Goal: Information Seeking & Learning: Check status

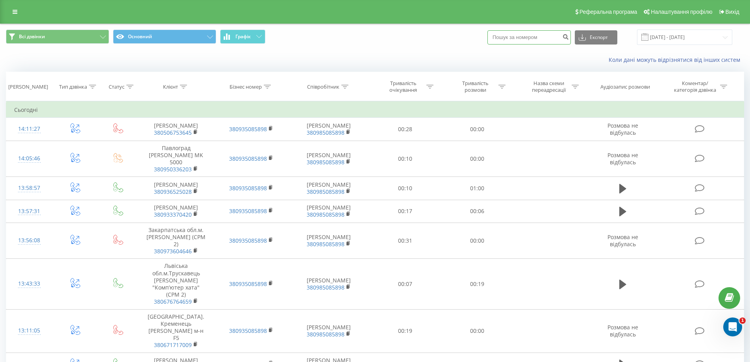
click at [542, 34] on input at bounding box center [528, 37] width 83 height 14
paste input "0971765302"
type input "0971765302"
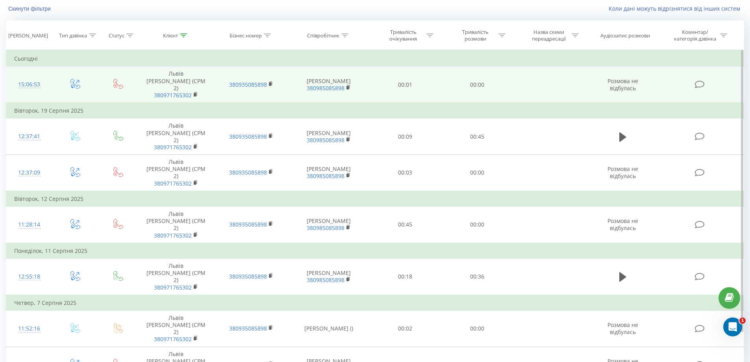
scroll to position [52, 0]
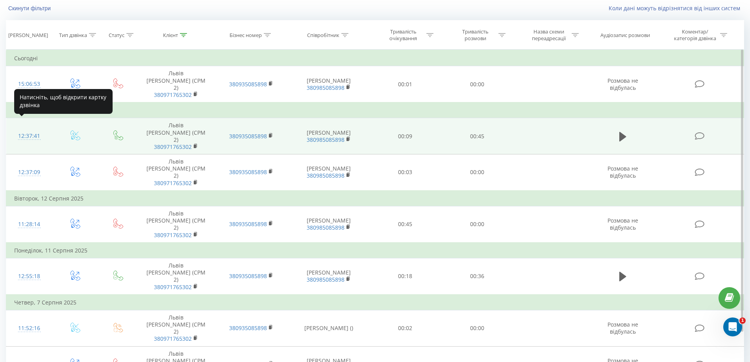
click at [22, 128] on div "12:37:41" at bounding box center [29, 135] width 30 height 15
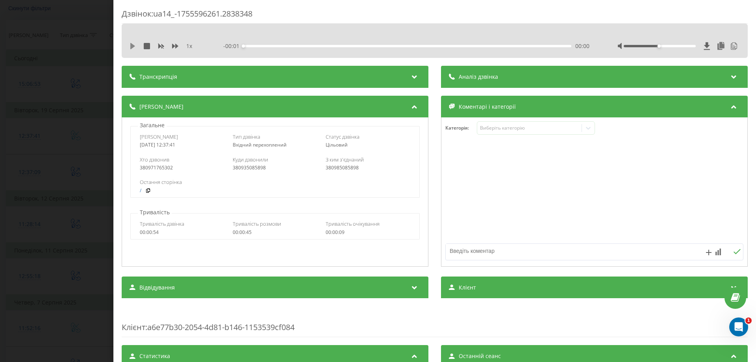
click at [133, 48] on icon at bounding box center [132, 46] width 5 height 6
click at [269, 44] on div "- 00:45 00:00 00:00" at bounding box center [406, 47] width 366 height 8
drag, startPoint x: 269, startPoint y: 44, endPoint x: 280, endPoint y: 44, distance: 10.6
click at [274, 44] on div "- 00:45 00:01 00:01" at bounding box center [406, 47] width 366 height 8
click at [286, 44] on div "- 00:44 00:01 00:01" at bounding box center [406, 47] width 366 height 8
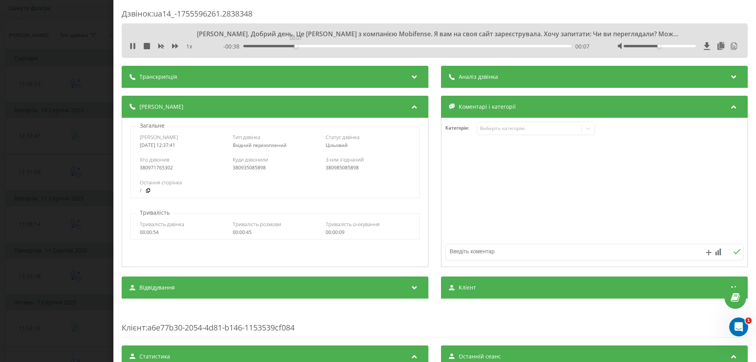
click at [295, 46] on div "00:07" at bounding box center [407, 46] width 328 height 2
click at [342, 46] on div "00:08" at bounding box center [407, 46] width 328 height 2
click at [660, 46] on div at bounding box center [659, 46] width 72 height 2
click at [672, 45] on div at bounding box center [659, 46] width 72 height 2
click at [131, 45] on icon at bounding box center [131, 46] width 2 height 6
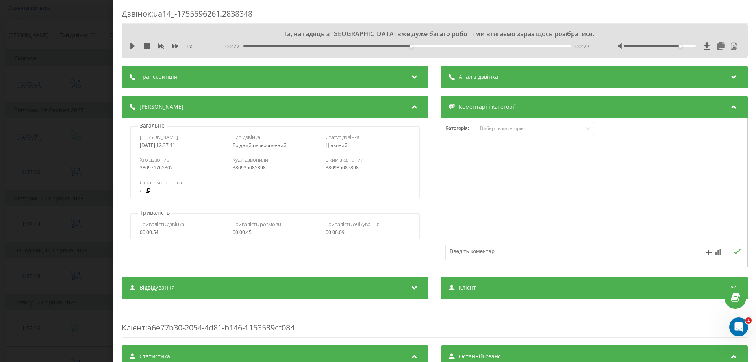
click at [48, 54] on div "Дзвінок : ua14_-1755596261.2838348 Та, на гадяць з будівка вже дуже багато робо…" at bounding box center [378, 181] width 756 height 362
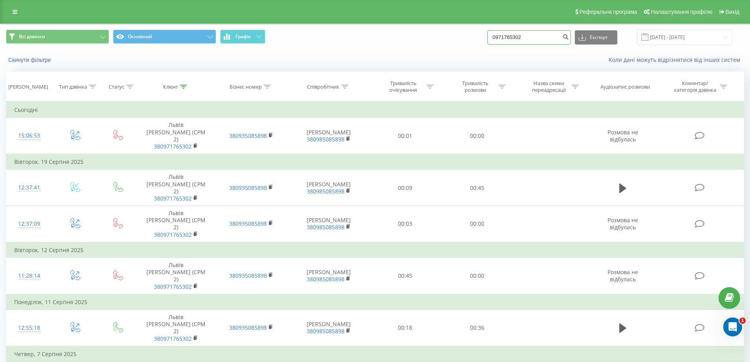
drag, startPoint x: 537, startPoint y: 42, endPoint x: 494, endPoint y: 36, distance: 43.3
click at [494, 36] on div "Всі дзвінки Основний Графік 0971765302 Експорт .csv .xls .xlsx 21.05.2025 - 21.…" at bounding box center [375, 37] width 738 height 15
click at [683, 31] on input "21.05.2025 - 21.08.2025" at bounding box center [684, 37] width 95 height 15
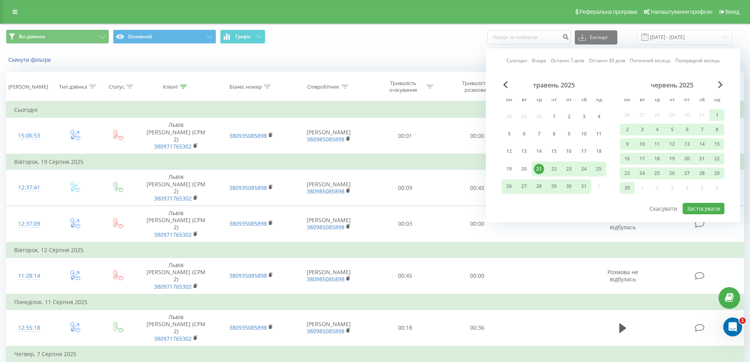
click at [540, 168] on div "21" at bounding box center [539, 169] width 10 height 10
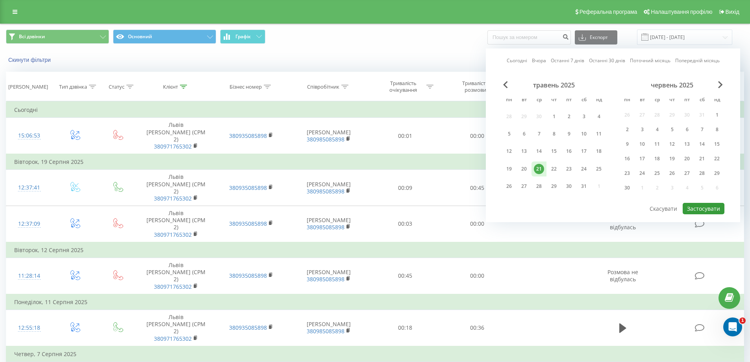
click at [708, 207] on button "Застосувати" at bounding box center [704, 208] width 42 height 11
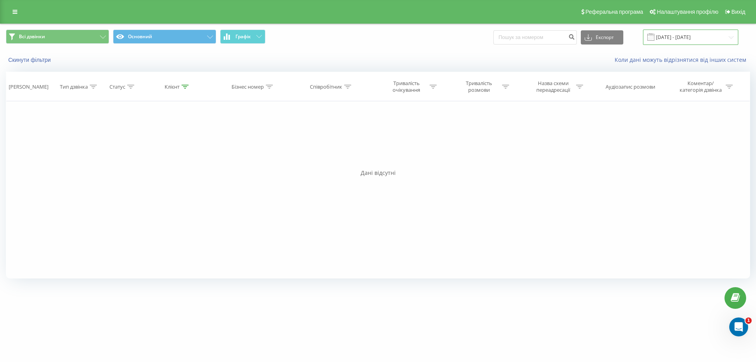
click at [672, 35] on input "21.05.2025 - 21.05.2025" at bounding box center [690, 37] width 95 height 15
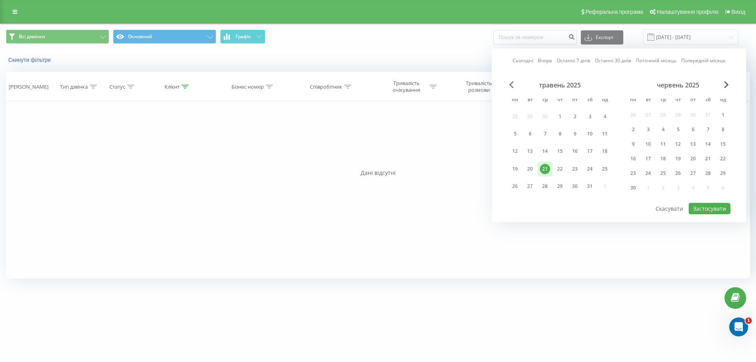
click at [511, 83] on span "Previous Month" at bounding box center [511, 84] width 5 height 7
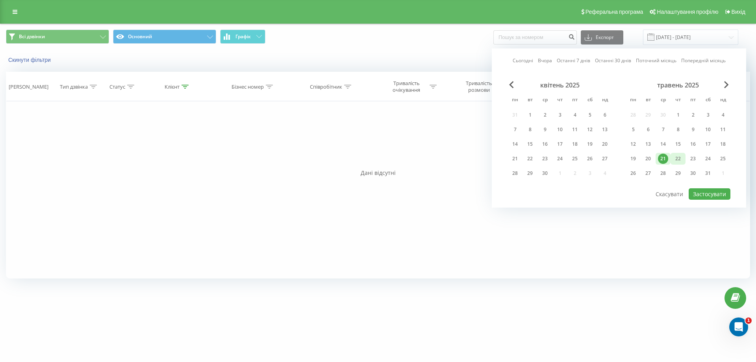
click at [672, 158] on div "22" at bounding box center [677, 159] width 15 height 12
click at [727, 80] on div "Сьогодні Вчора Останні 7 днів Останні 30 днів Поточний місяць Попередній місяць…" at bounding box center [619, 127] width 254 height 159
click at [724, 85] on span "Next Month" at bounding box center [726, 84] width 5 height 7
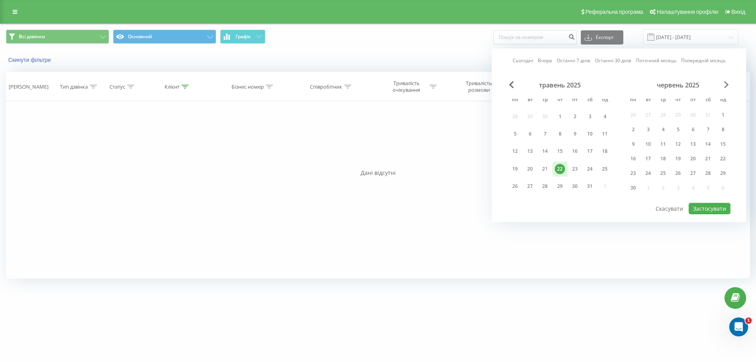
click at [724, 85] on span "Next Month" at bounding box center [726, 84] width 5 height 7
drag, startPoint x: 679, startPoint y: 158, endPoint x: 704, endPoint y: 189, distance: 39.8
click at [680, 158] on div "21" at bounding box center [678, 159] width 10 height 10
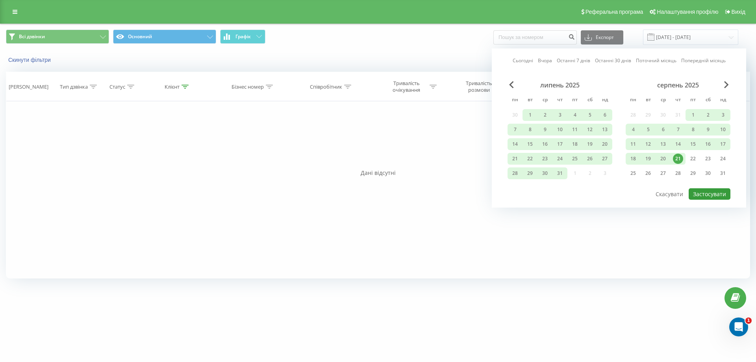
click at [709, 194] on button "Застосувати" at bounding box center [709, 193] width 42 height 11
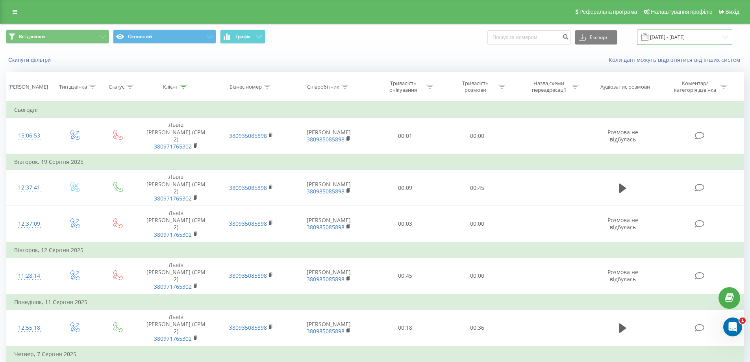
click at [680, 39] on input "22.05.2025 - 21.08.2025" at bounding box center [684, 37] width 95 height 15
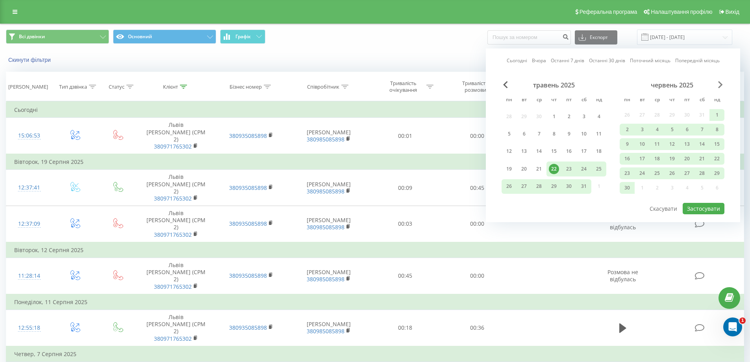
click at [719, 83] on span "Next Month" at bounding box center [720, 84] width 5 height 7
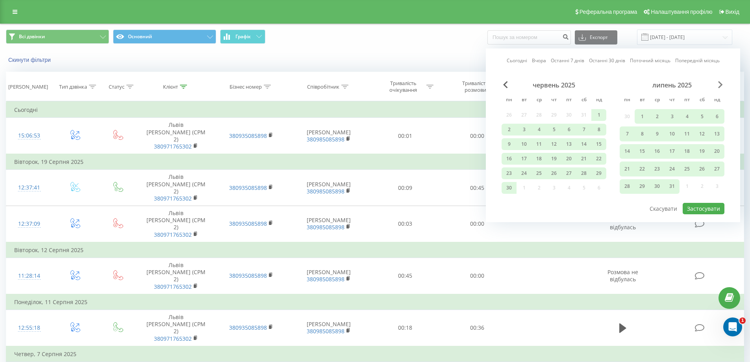
click at [719, 82] on span "Next Month" at bounding box center [720, 84] width 5 height 7
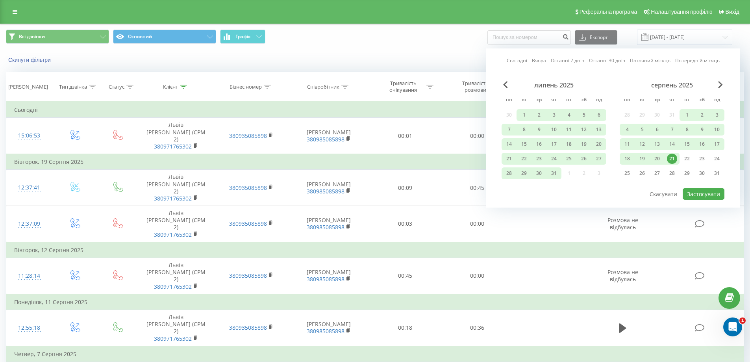
click at [672, 160] on div "21" at bounding box center [672, 159] width 10 height 10
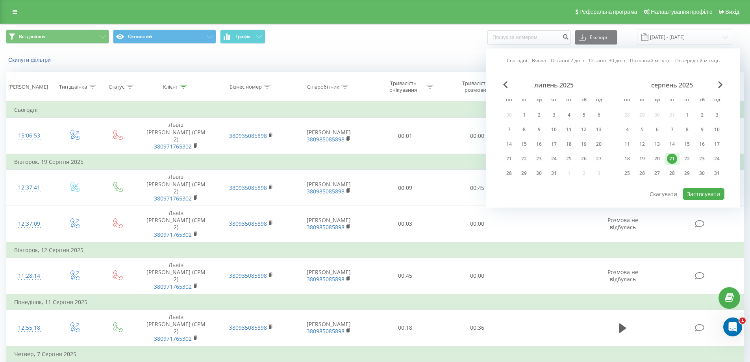
click at [672, 160] on div "21" at bounding box center [672, 159] width 10 height 10
click at [707, 193] on button "Застосувати" at bounding box center [704, 193] width 42 height 11
type input "[DATE] - [DATE]"
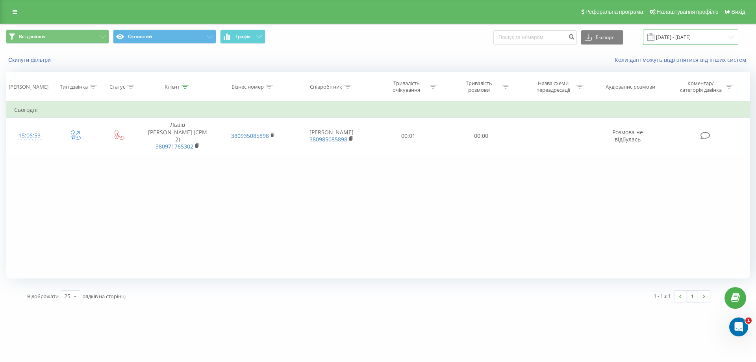
click at [696, 36] on input "[DATE] - [DATE]" at bounding box center [690, 37] width 95 height 15
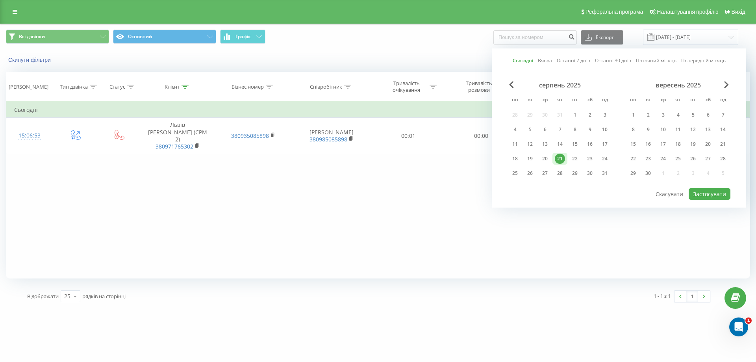
drag, startPoint x: 465, startPoint y: 59, endPoint x: 477, endPoint y: 55, distance: 12.4
click at [465, 59] on div "Коли дані можуть відрізнятися вiд інших систем" at bounding box center [519, 60] width 472 height 8
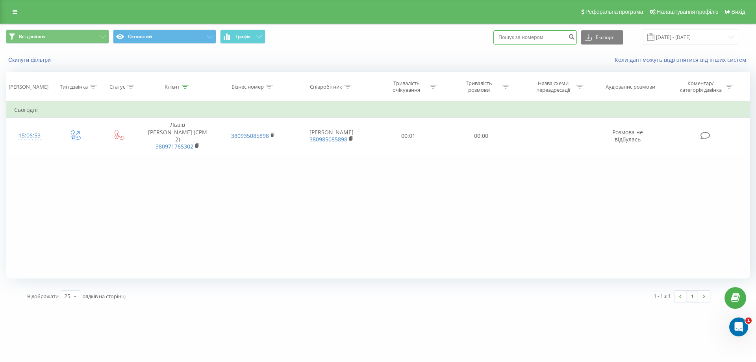
click at [545, 39] on input at bounding box center [534, 37] width 83 height 14
click at [697, 39] on input "[DATE] - [DATE]" at bounding box center [690, 37] width 95 height 15
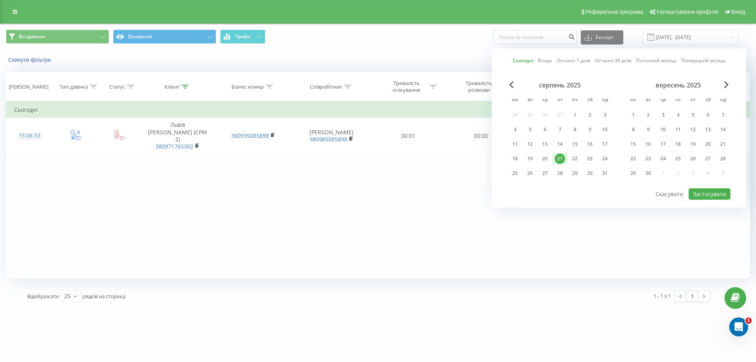
click at [561, 159] on div "21" at bounding box center [560, 159] width 10 height 10
click at [712, 194] on button "Застосувати" at bounding box center [709, 193] width 42 height 11
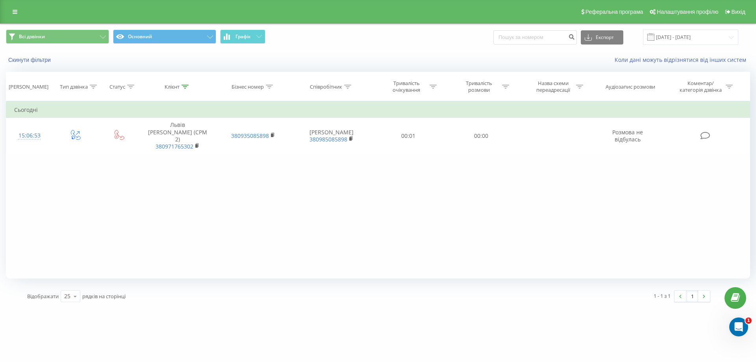
drag, startPoint x: 13, startPoint y: 7, endPoint x: 14, endPoint y: 13, distance: 5.2
click at [13, 8] on link at bounding box center [15, 11] width 14 height 11
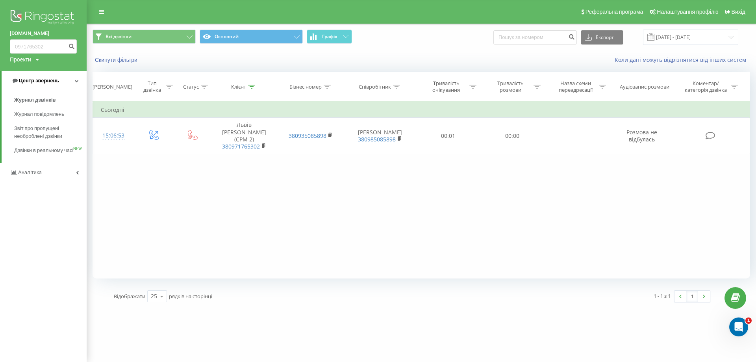
click at [34, 83] on span "Центр звернень" at bounding box center [39, 81] width 40 height 6
click at [32, 81] on span "Центр звернень" at bounding box center [37, 81] width 40 height 6
click at [36, 95] on link "Журнал дзвінків" at bounding box center [50, 100] width 72 height 14
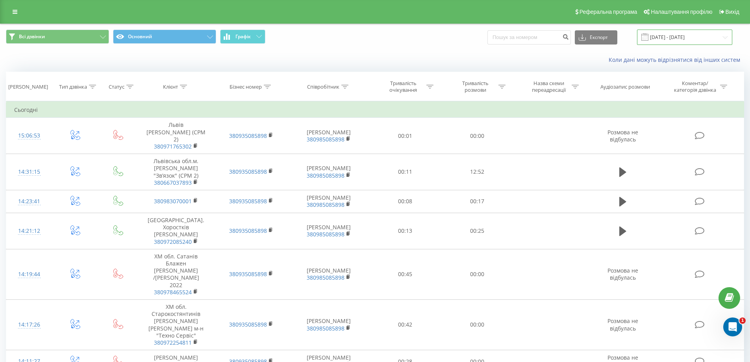
click at [658, 41] on input "[DATE] - [DATE]" at bounding box center [684, 37] width 95 height 15
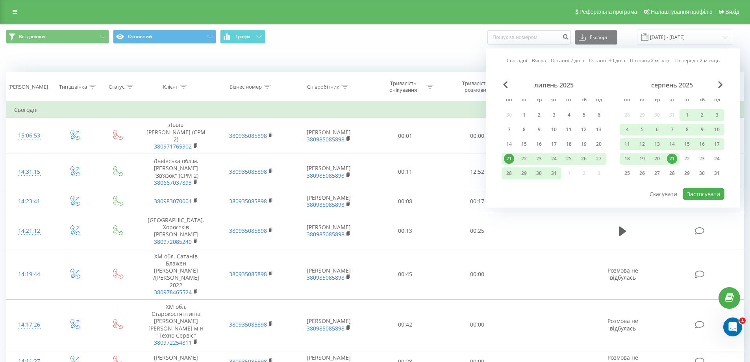
click at [673, 157] on div "21" at bounding box center [672, 159] width 10 height 10
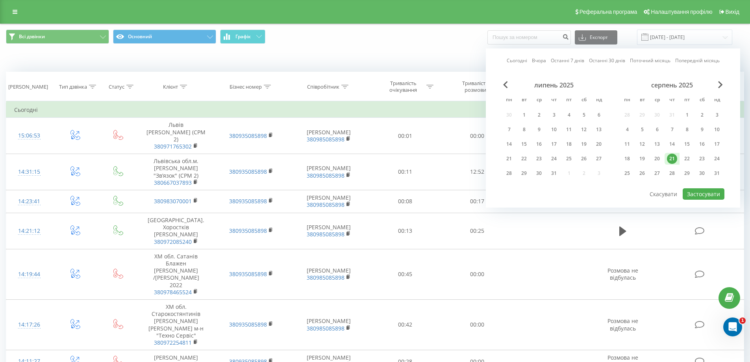
click at [673, 157] on div "21" at bounding box center [672, 159] width 10 height 10
click at [716, 196] on button "Застосувати" at bounding box center [704, 193] width 42 height 11
type input "[DATE] - [DATE]"
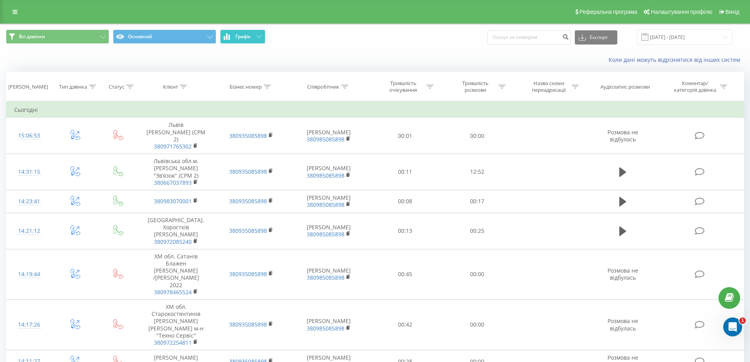
click at [248, 35] on span "Графік" at bounding box center [242, 37] width 15 height 6
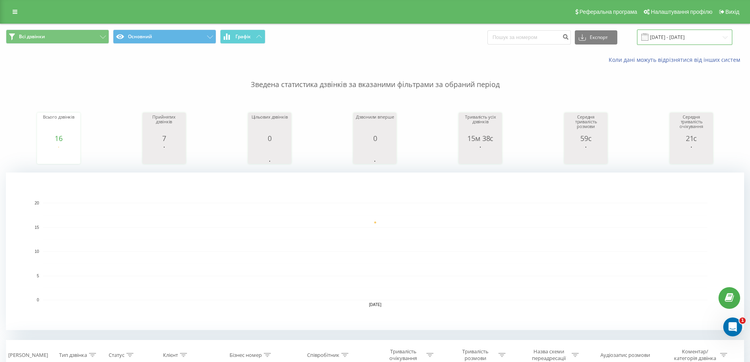
click at [676, 43] on input "[DATE] - [DATE]" at bounding box center [684, 37] width 95 height 15
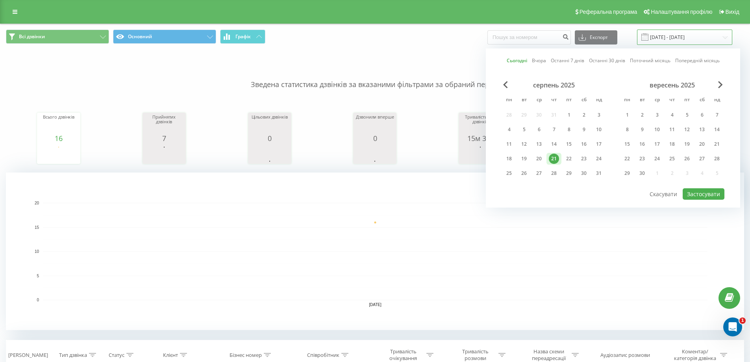
click at [662, 38] on input "[DATE] - [DATE]" at bounding box center [684, 37] width 95 height 15
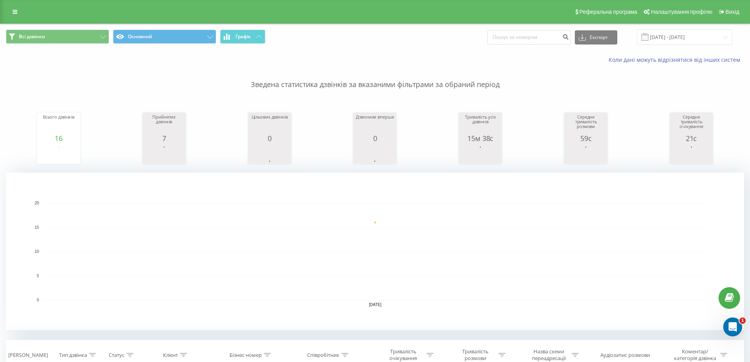
click at [298, 88] on p "Зведена статистика дзвінків за вказаними фільтрами за обраний період" at bounding box center [375, 77] width 738 height 26
click at [258, 37] on icon at bounding box center [259, 36] width 6 height 3
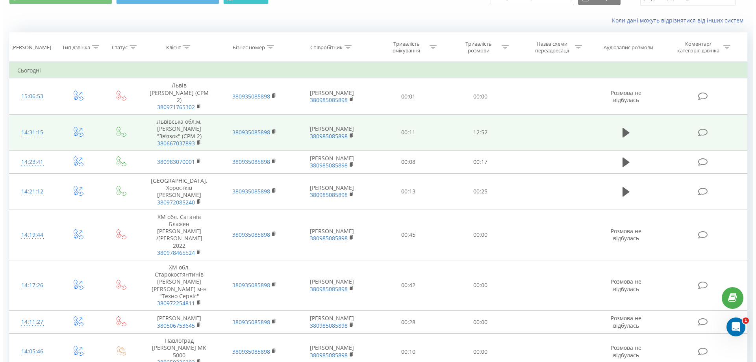
scroll to position [79, 0]
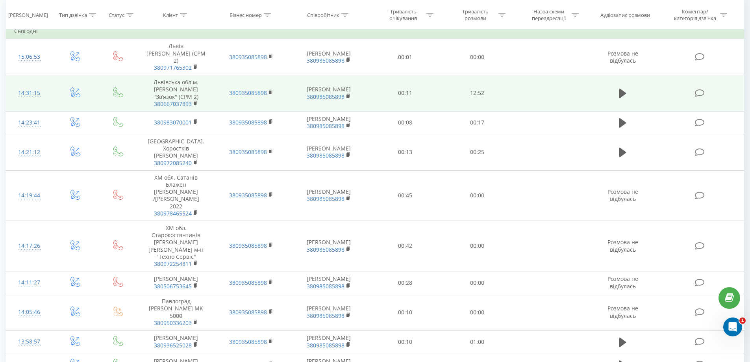
click at [31, 91] on div "14:31:15" at bounding box center [29, 92] width 30 height 15
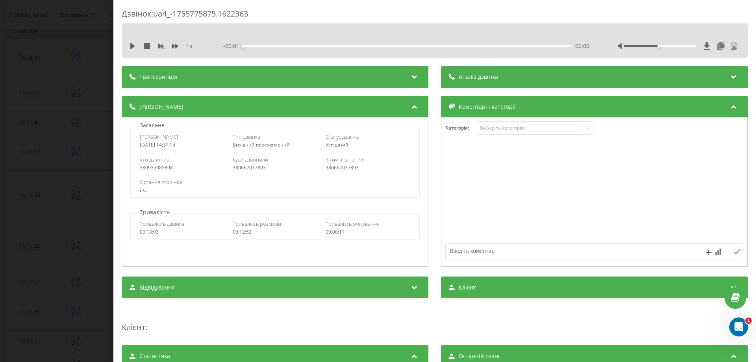
click at [465, 78] on span "Аналіз дзвінка" at bounding box center [478, 77] width 39 height 8
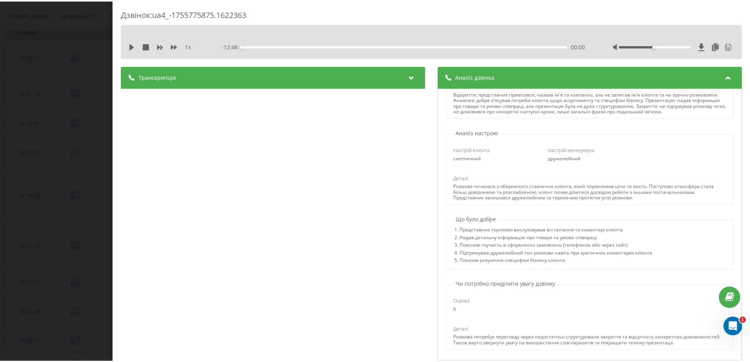
scroll to position [174, 0]
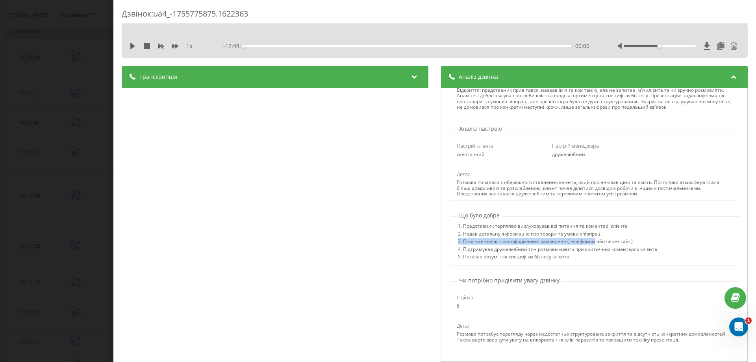
drag, startPoint x: 590, startPoint y: 239, endPoint x: 629, endPoint y: 237, distance: 39.4
click at [626, 235] on div "1. Представник терпляво вислуховував всі питання та коментарі клієнта 2. Надав …" at bounding box center [557, 242] width 199 height 38
click at [635, 242] on div "3. Пояснив гнучкість в оформленні замовлень (телефоном або через сайт)" at bounding box center [557, 242] width 199 height 7
drag, startPoint x: 590, startPoint y: 249, endPoint x: 609, endPoint y: 252, distance: 19.5
click at [609, 252] on div "4. Підтримував дружелюбний тон розмови навіть при критичних коментарях клієнта" at bounding box center [557, 249] width 199 height 7
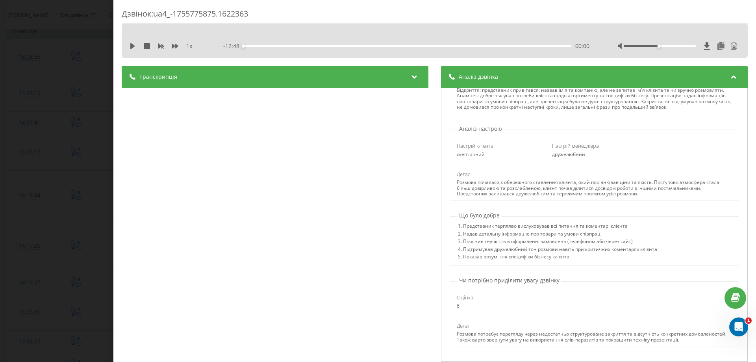
click at [501, 258] on div "5. Показав розуміння специфіки бізнесу клієнта" at bounding box center [557, 257] width 199 height 7
click at [82, 121] on div "Дзвінок : ua4_-1755775875.1622363 1 x - 12:48 00:00 00:00 Транскрипція 00:00 Ал…" at bounding box center [378, 181] width 756 height 362
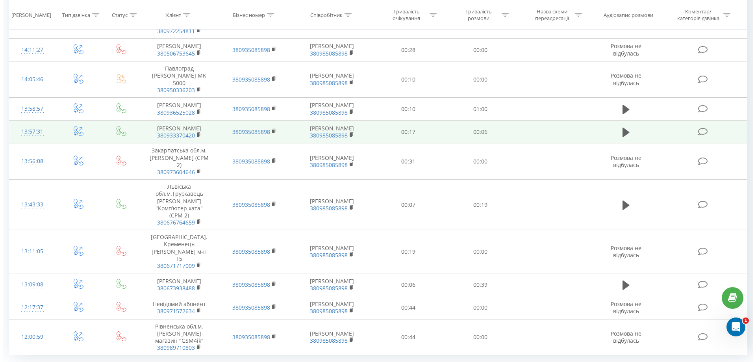
scroll to position [315, 0]
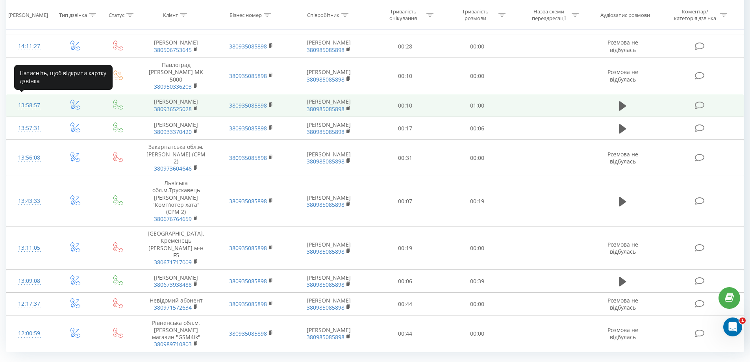
click at [37, 102] on div "13:58:57" at bounding box center [29, 105] width 30 height 15
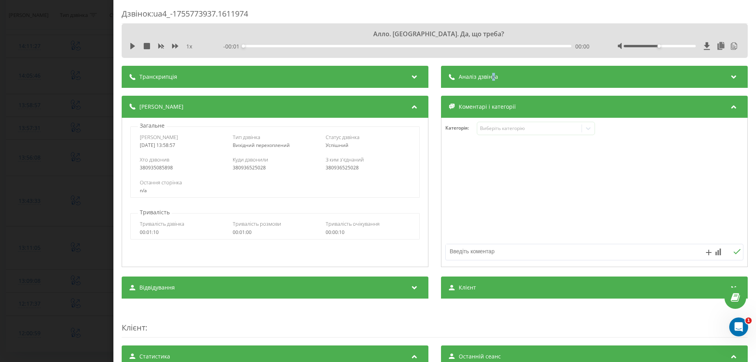
click at [489, 76] on span "Аналіз дзвінка" at bounding box center [478, 77] width 39 height 8
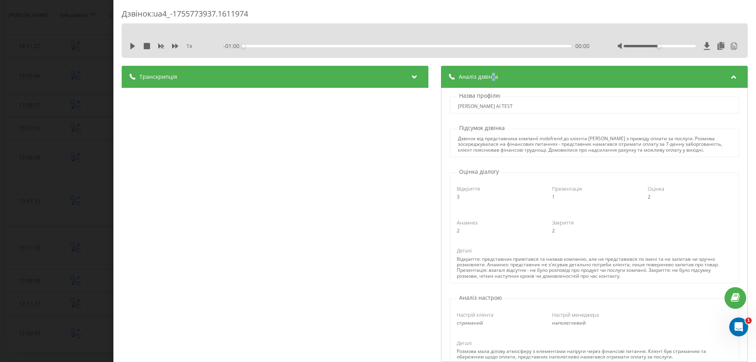
click at [32, 114] on div "Дзвінок : ua4_-1755773937.1611974 1 x - 01:00 00:00 00:00 Транскрипція 00:00 Ал…" at bounding box center [378, 181] width 756 height 362
